Goal: Task Accomplishment & Management: Complete application form

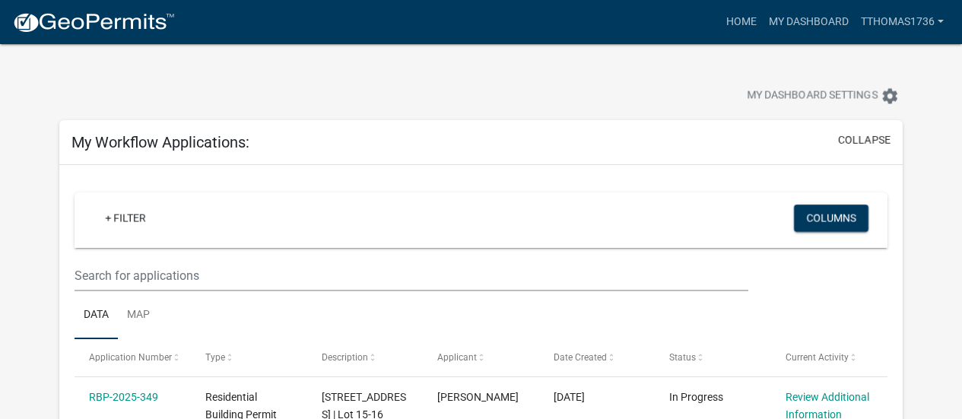
scroll to position [228, 0]
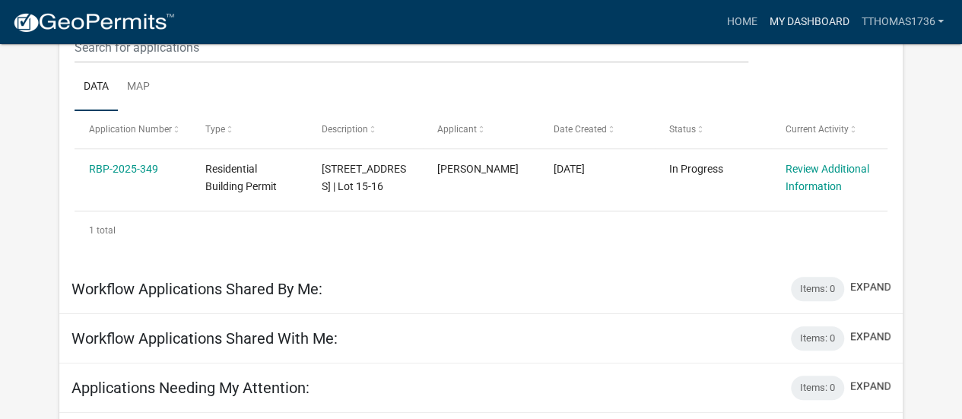
click at [802, 16] on link "My Dashboard" at bounding box center [809, 22] width 92 height 29
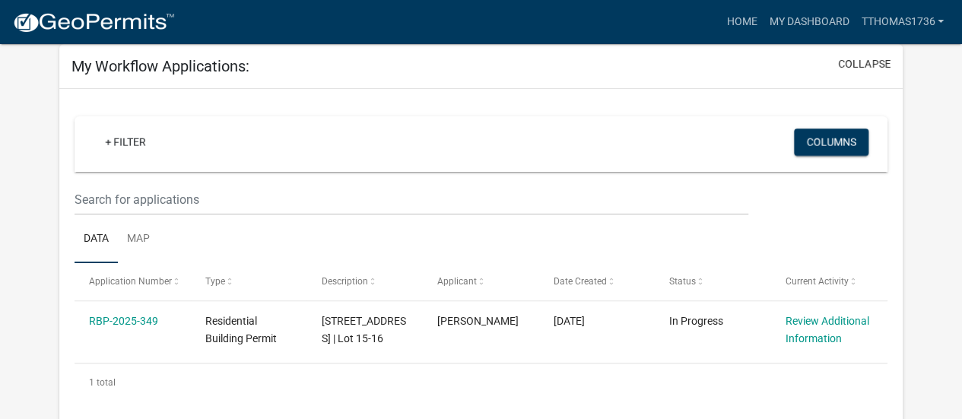
scroll to position [0, 0]
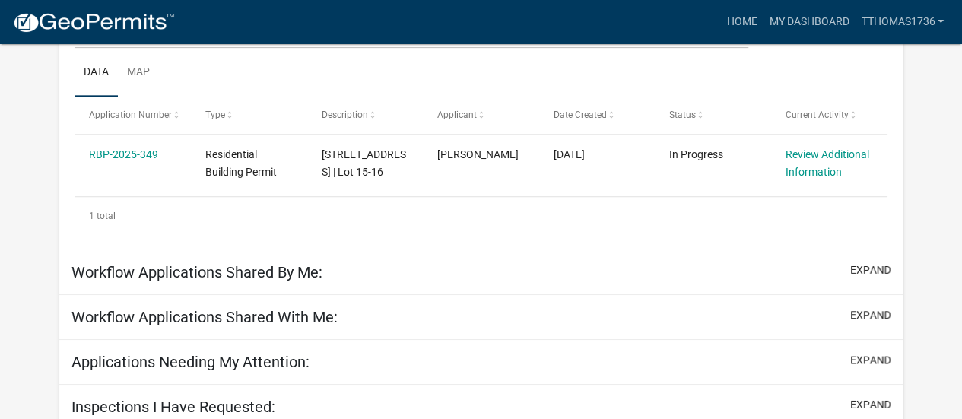
scroll to position [278, 0]
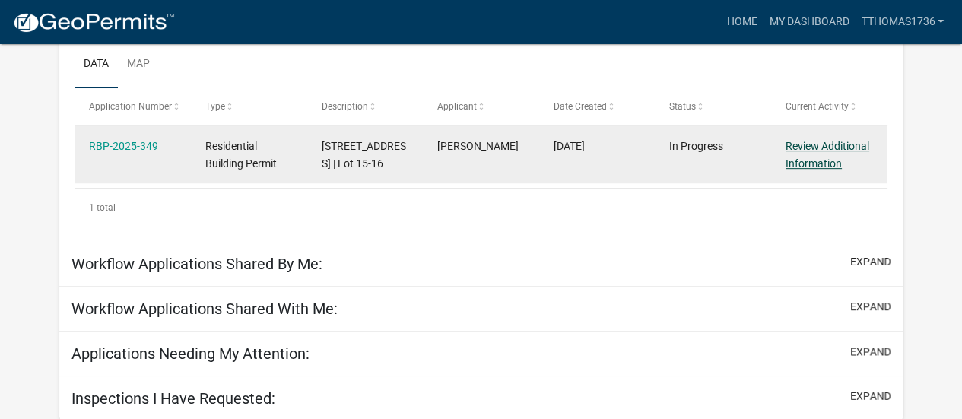
click at [815, 146] on link "Review Additional Information" at bounding box center [828, 155] width 84 height 30
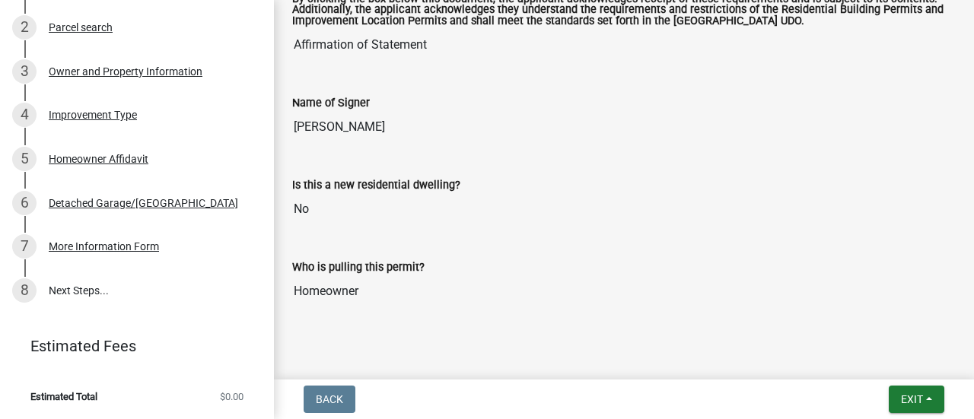
scroll to position [291, 0]
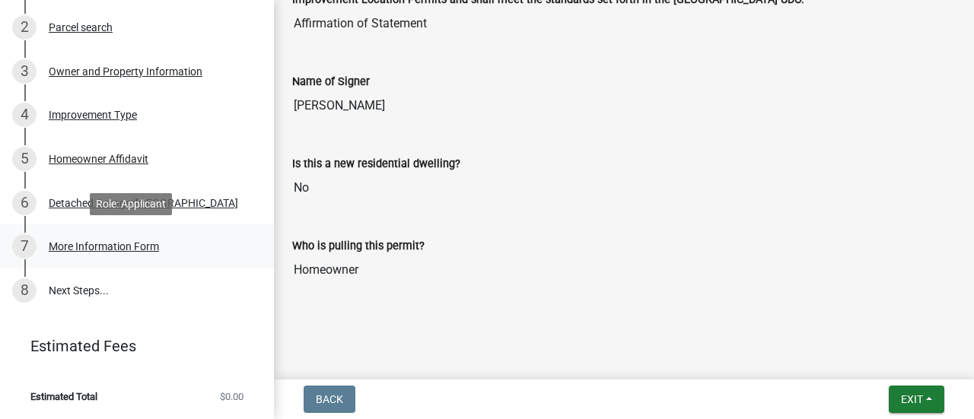
click at [85, 249] on div "More Information Form" at bounding box center [104, 246] width 110 height 11
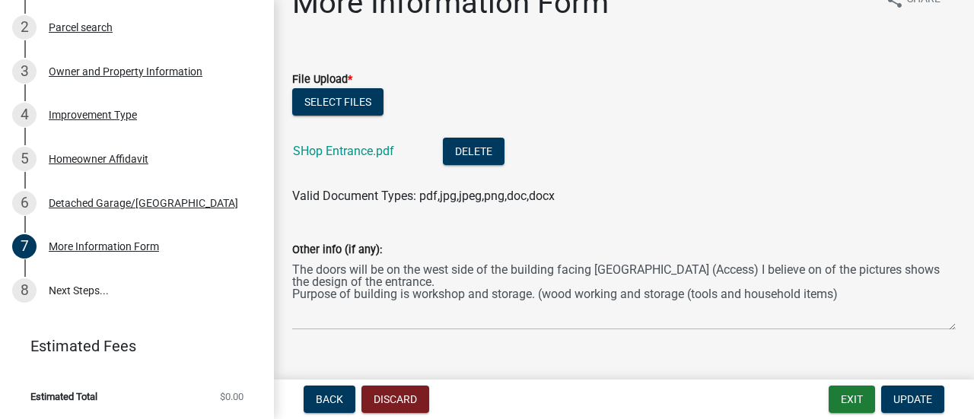
scroll to position [0, 0]
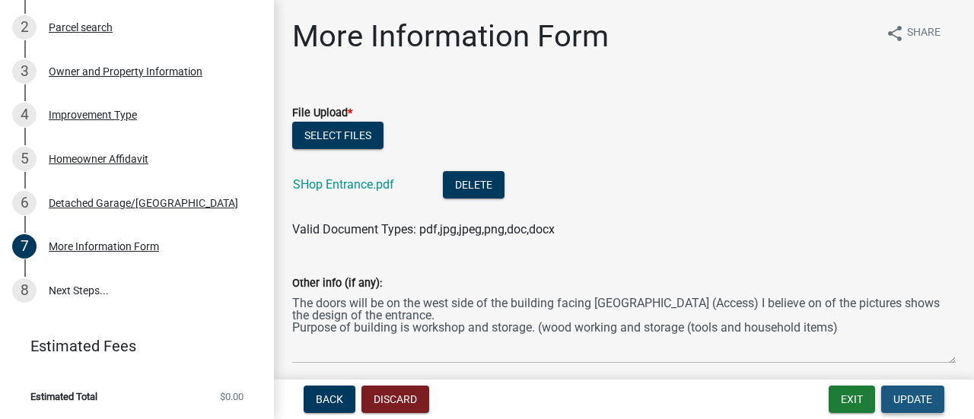
click at [903, 399] on span "Update" at bounding box center [912, 399] width 39 height 12
